Goal: Check status: Check status

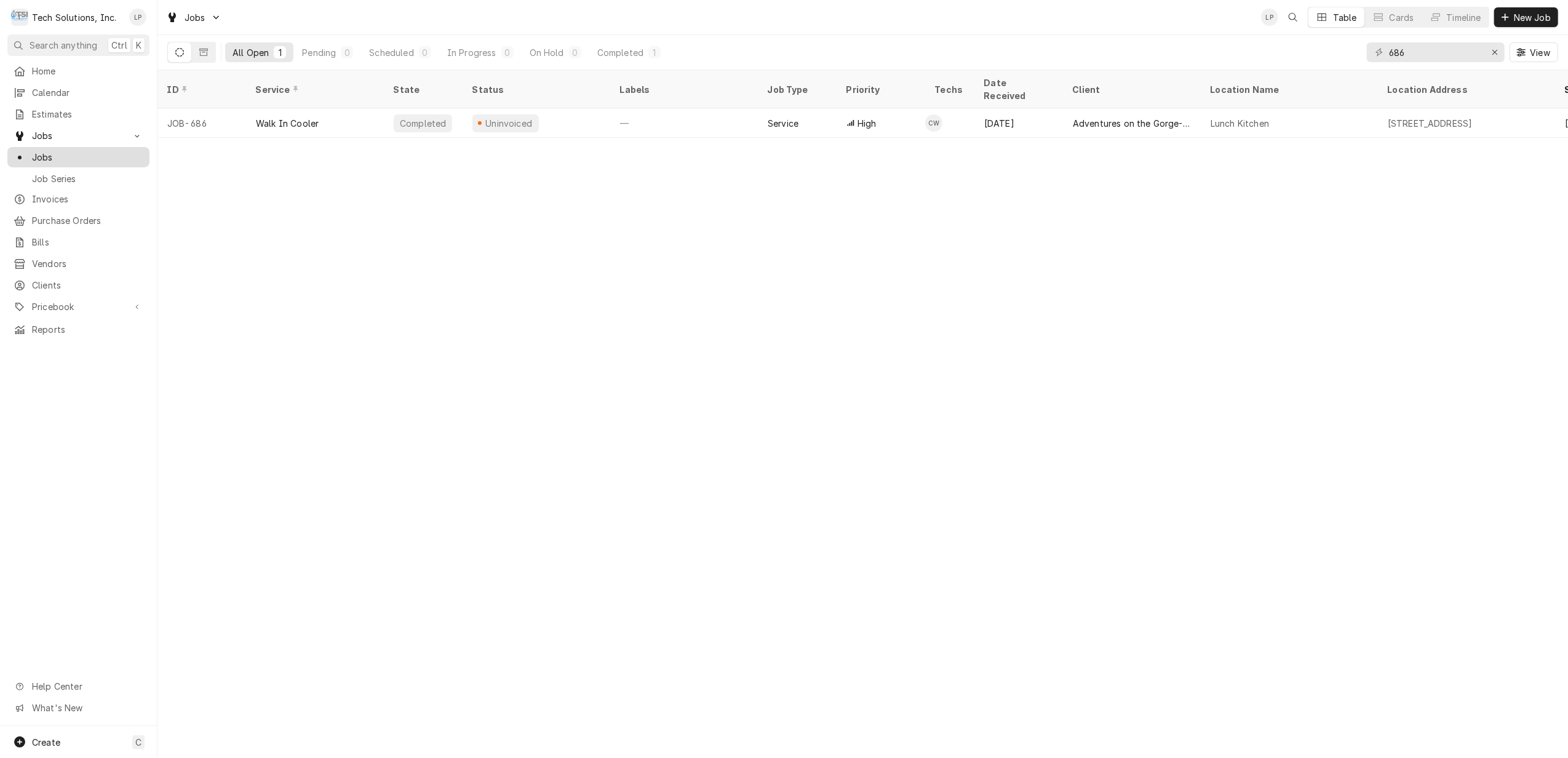
click at [48, 153] on span "Jobs" at bounding box center [88, 157] width 111 height 13
click at [617, 49] on div "Completed" at bounding box center [620, 52] width 46 height 13
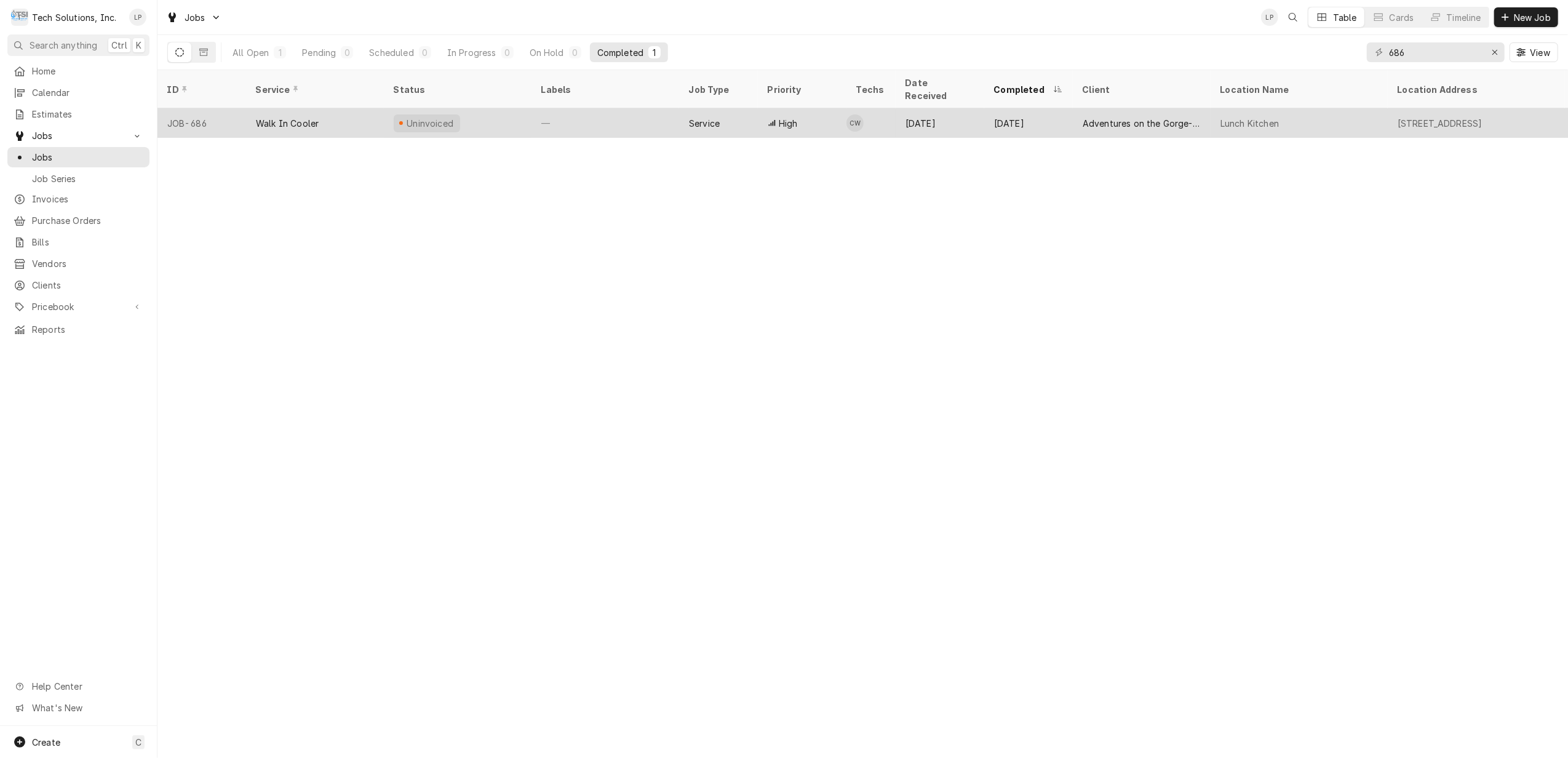
click at [596, 108] on div "—" at bounding box center [605, 123] width 148 height 29
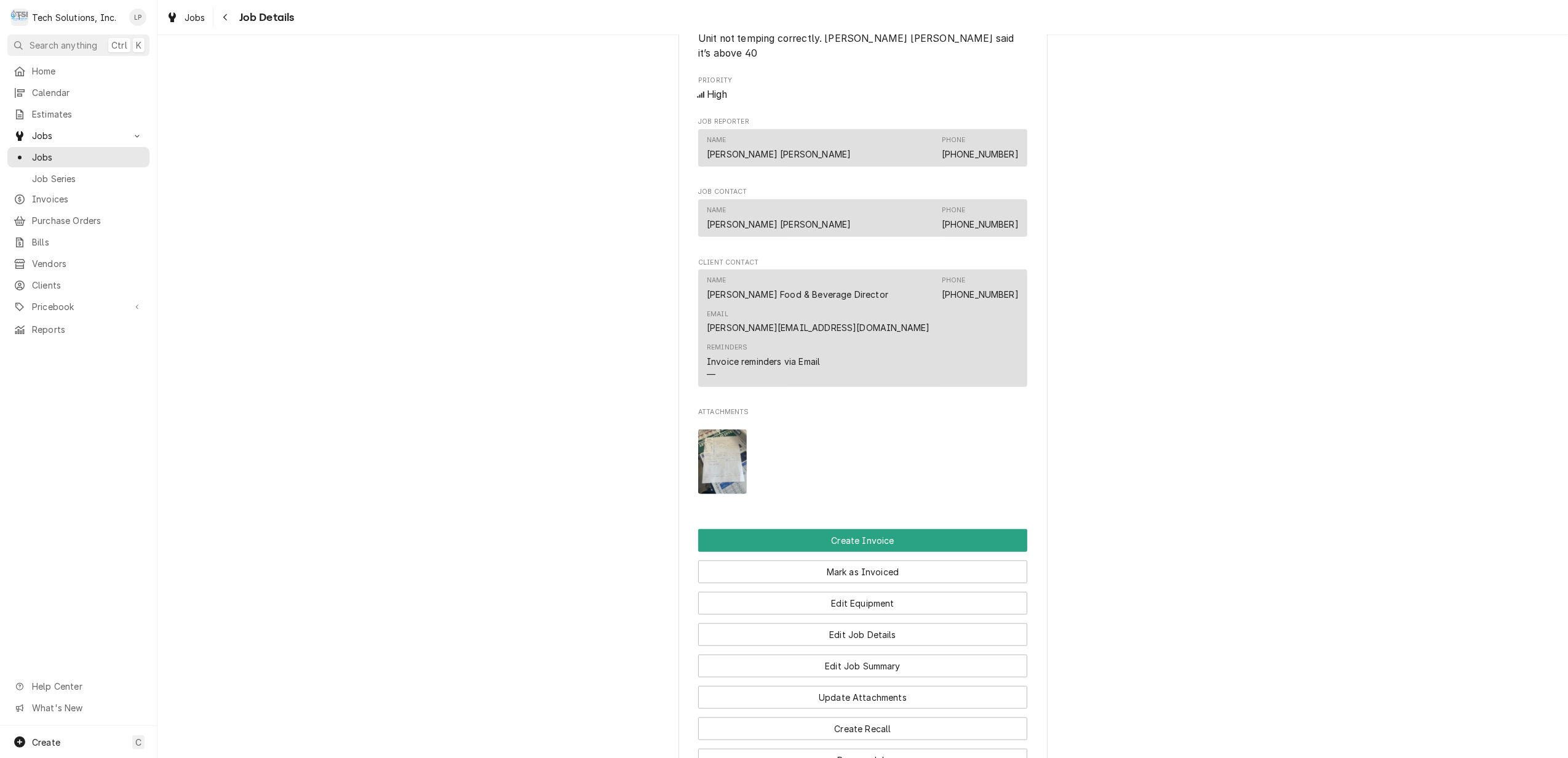
scroll to position [820, 0]
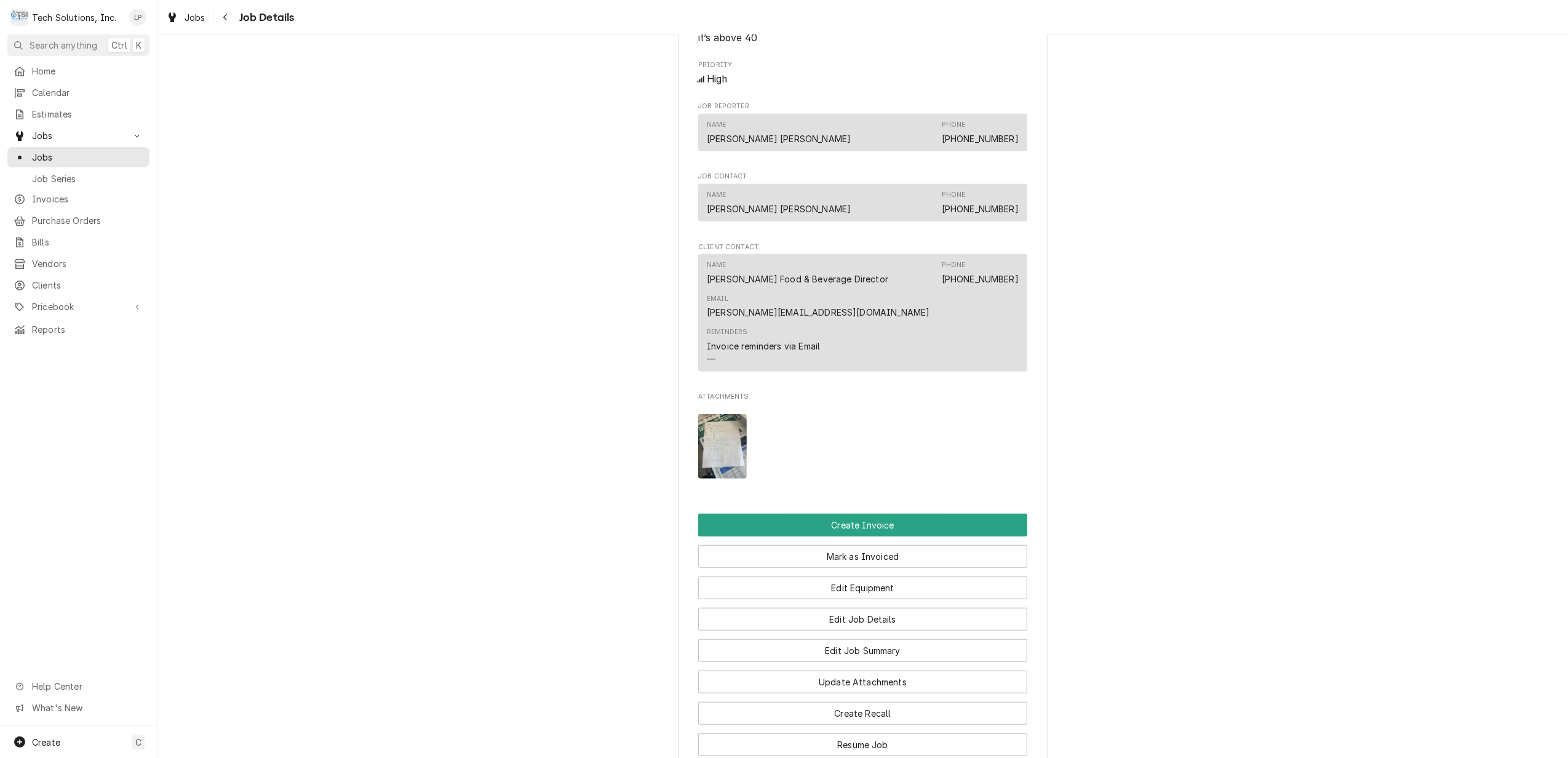
click at [718, 419] on img "Attachments" at bounding box center [722, 446] width 48 height 64
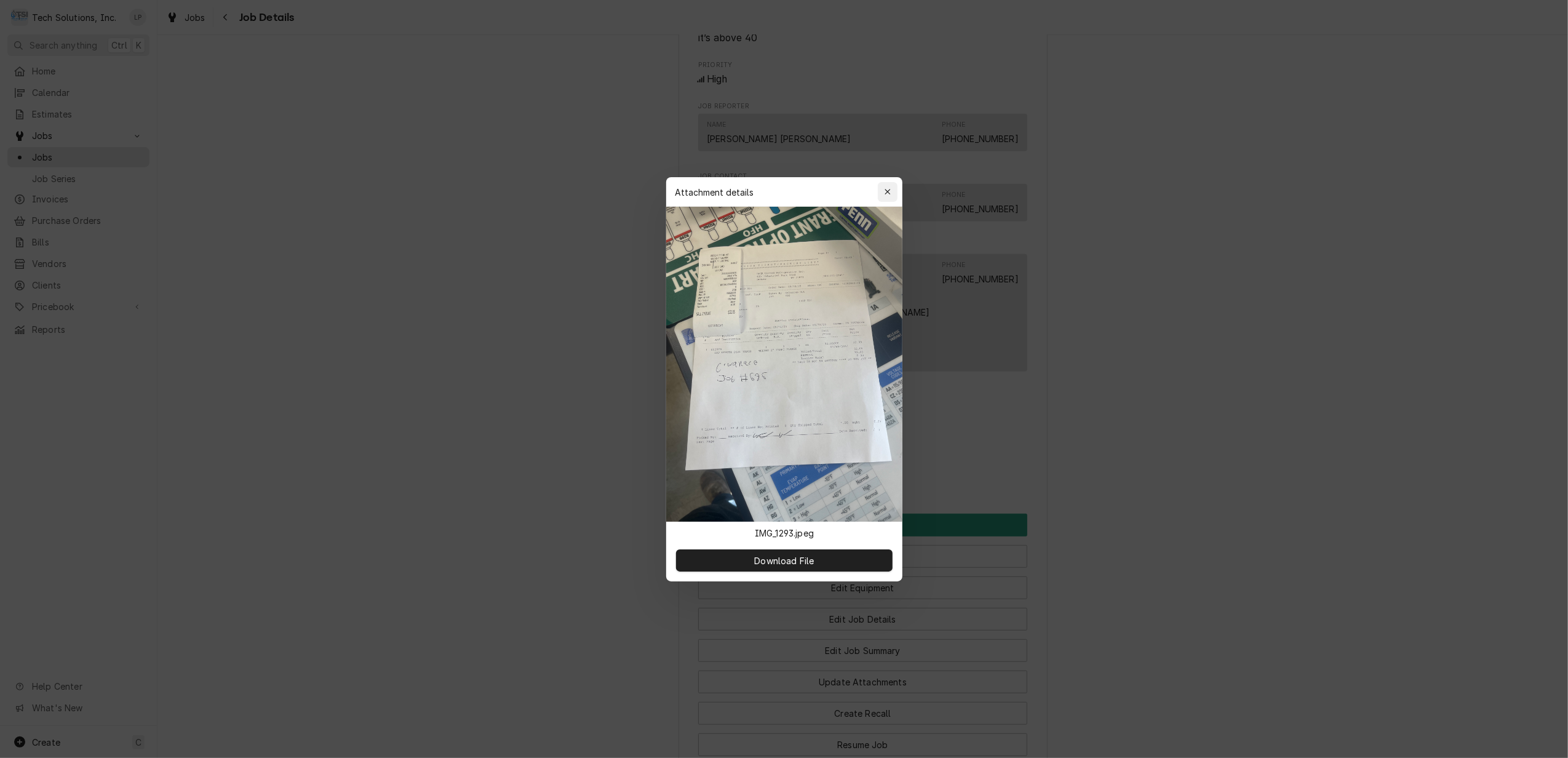
click at [889, 195] on icon "button" at bounding box center [888, 192] width 7 height 8
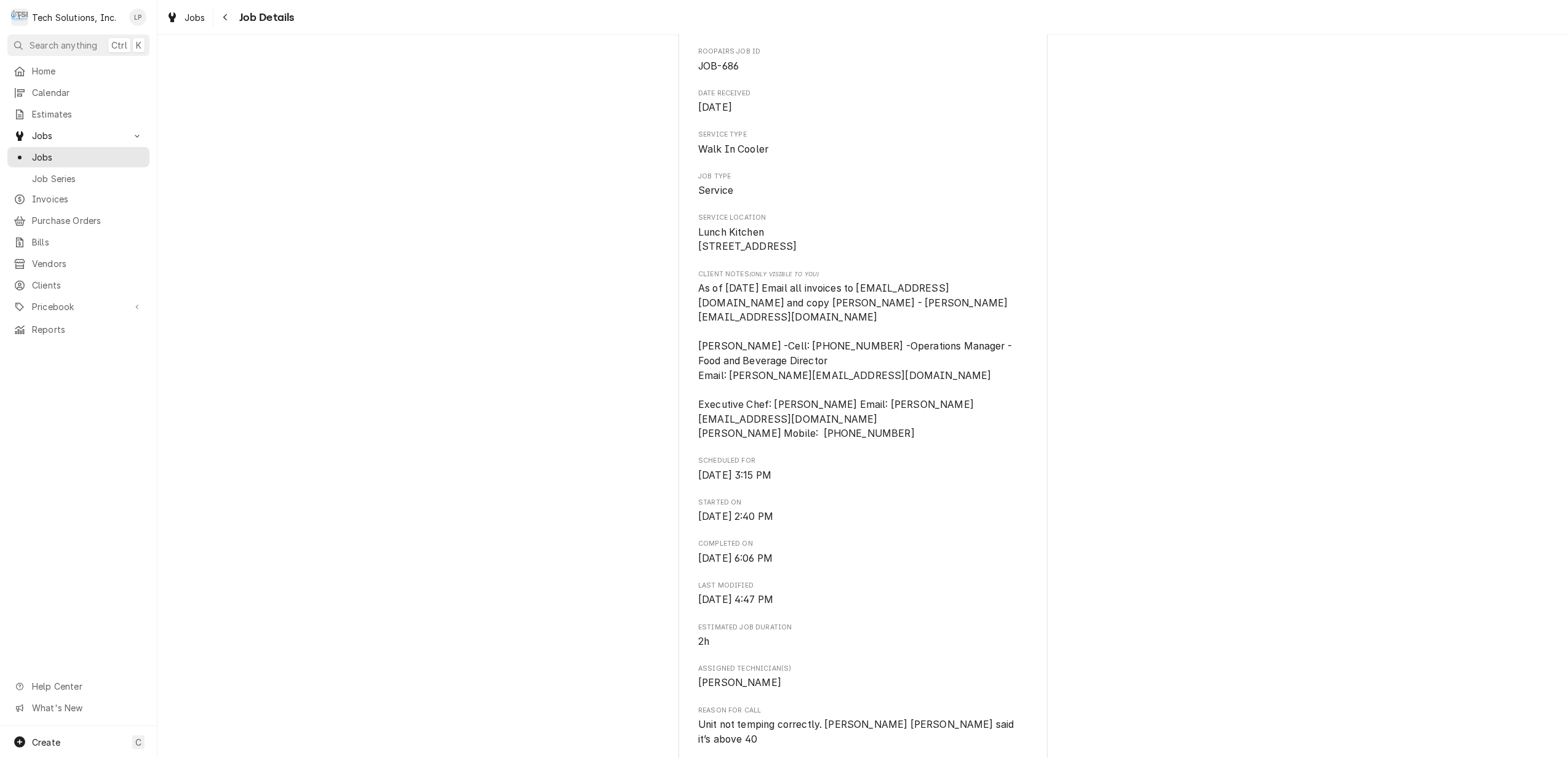
scroll to position [0, 0]
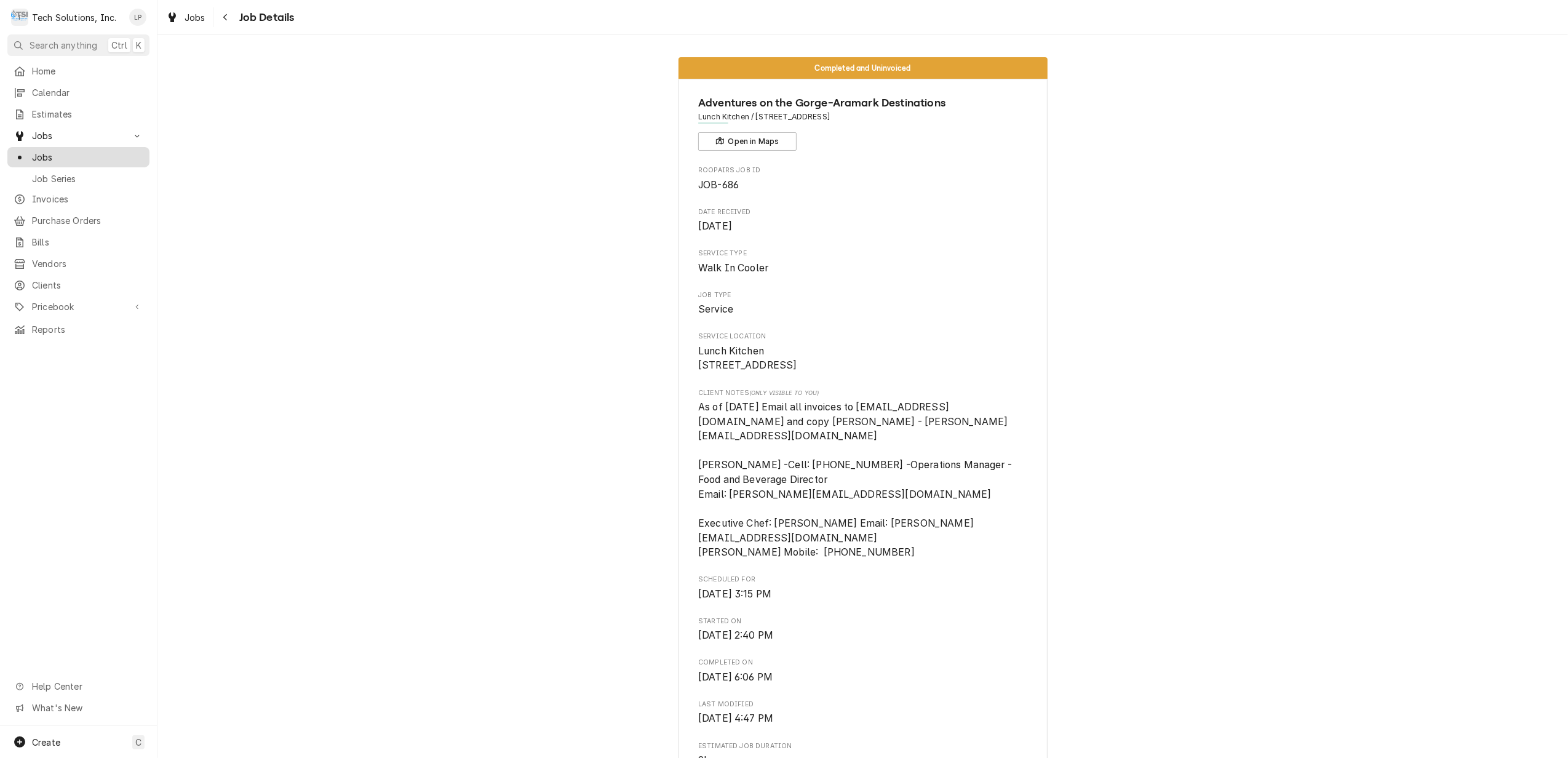
click at [46, 150] on span "Jobs" at bounding box center [88, 157] width 111 height 13
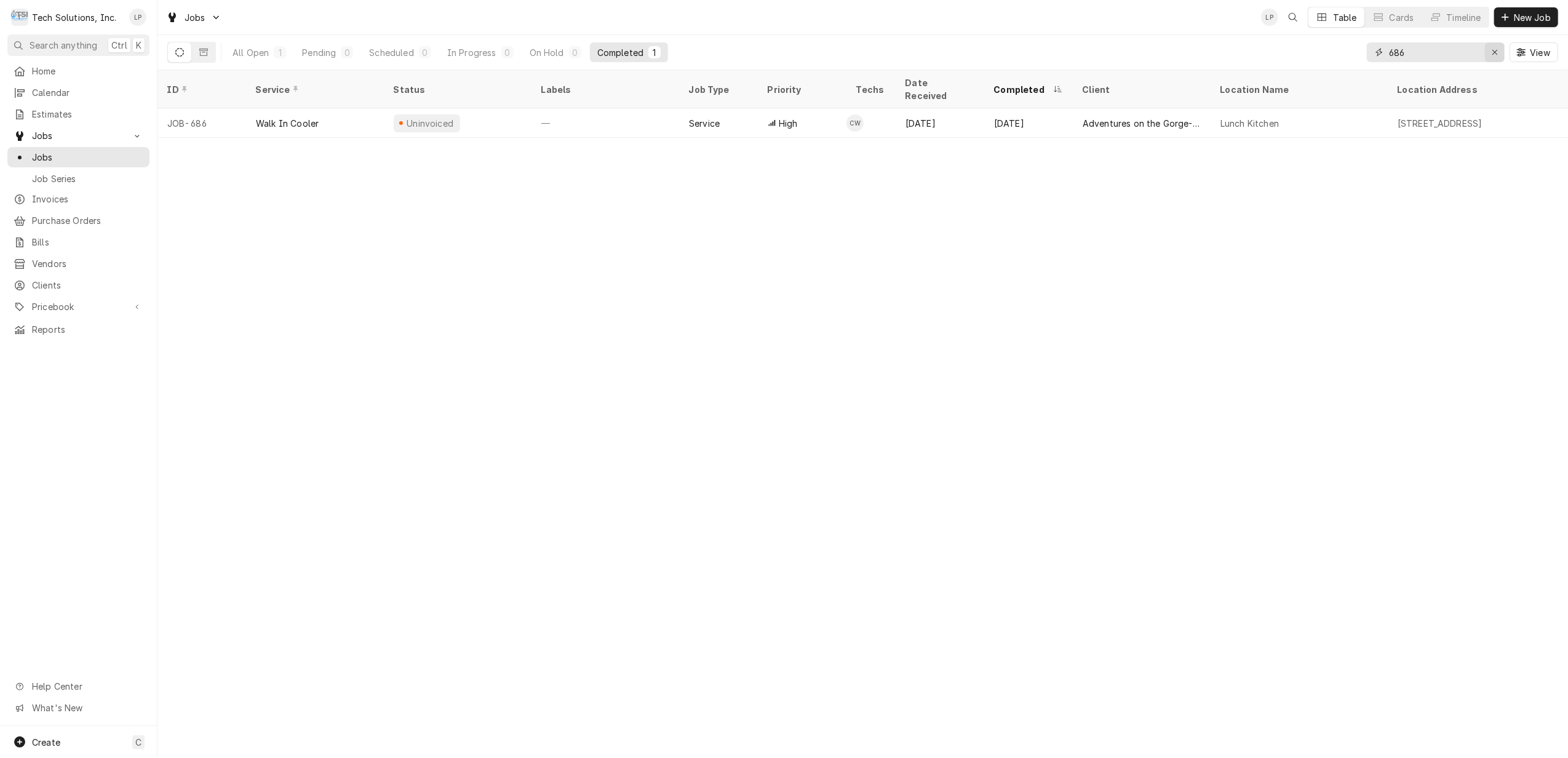
click at [1494, 55] on icon "Erase input" at bounding box center [1495, 52] width 7 height 8
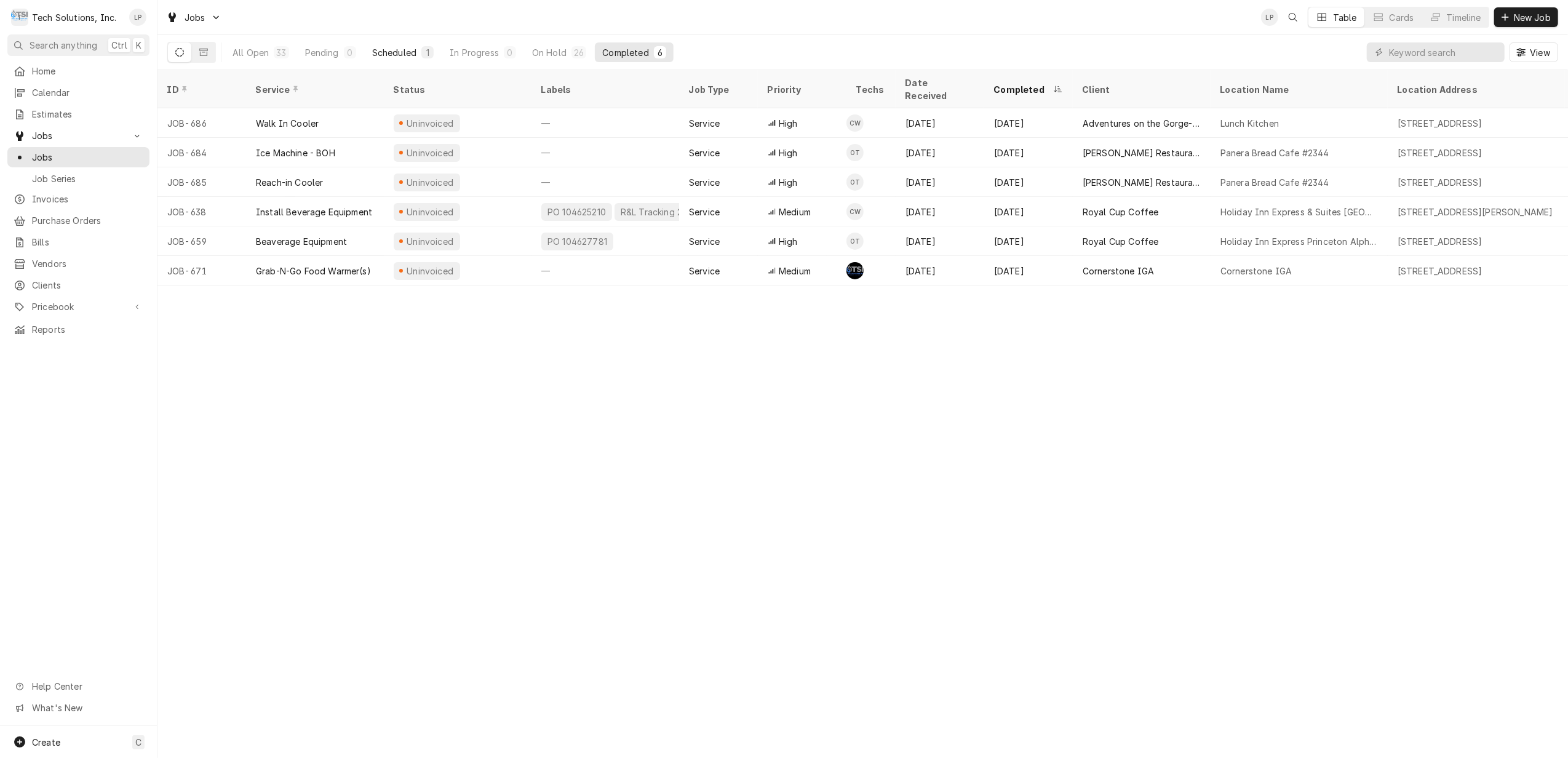
click at [402, 52] on div "Scheduled" at bounding box center [394, 52] width 44 height 13
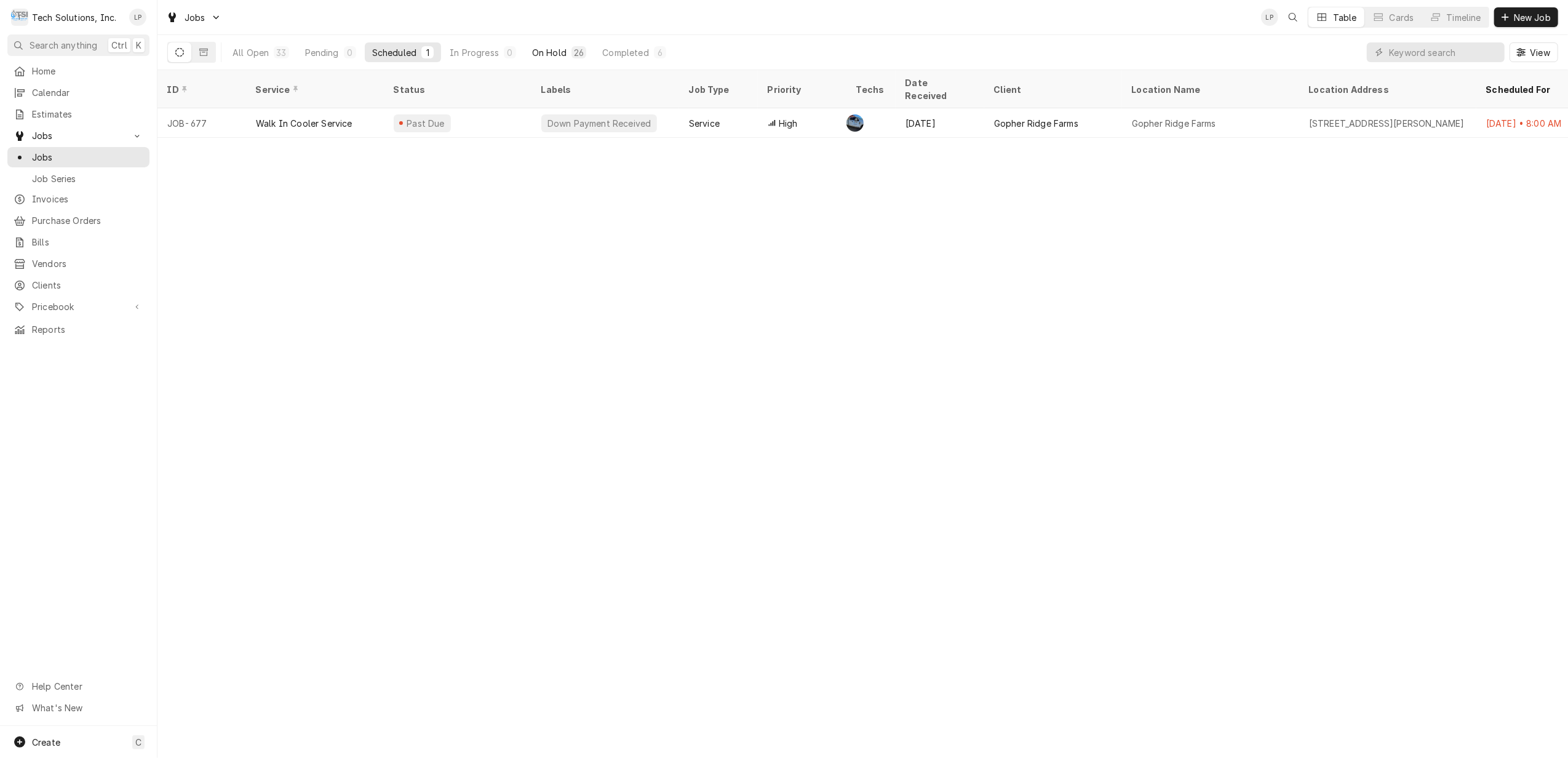
click at [551, 55] on div "On Hold" at bounding box center [549, 52] width 34 height 13
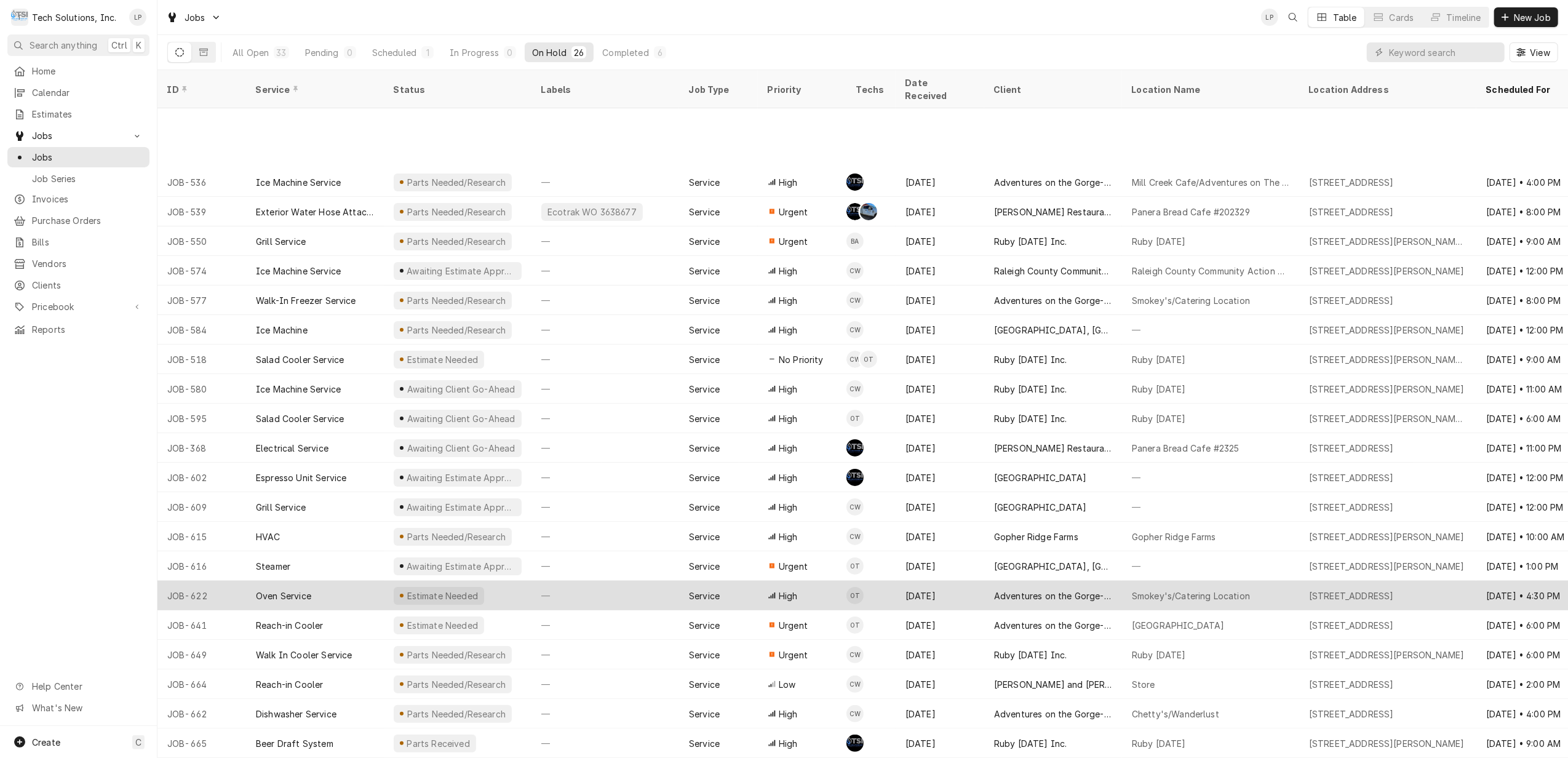
scroll to position [116, 0]
